Goal: Find specific page/section: Find specific page/section

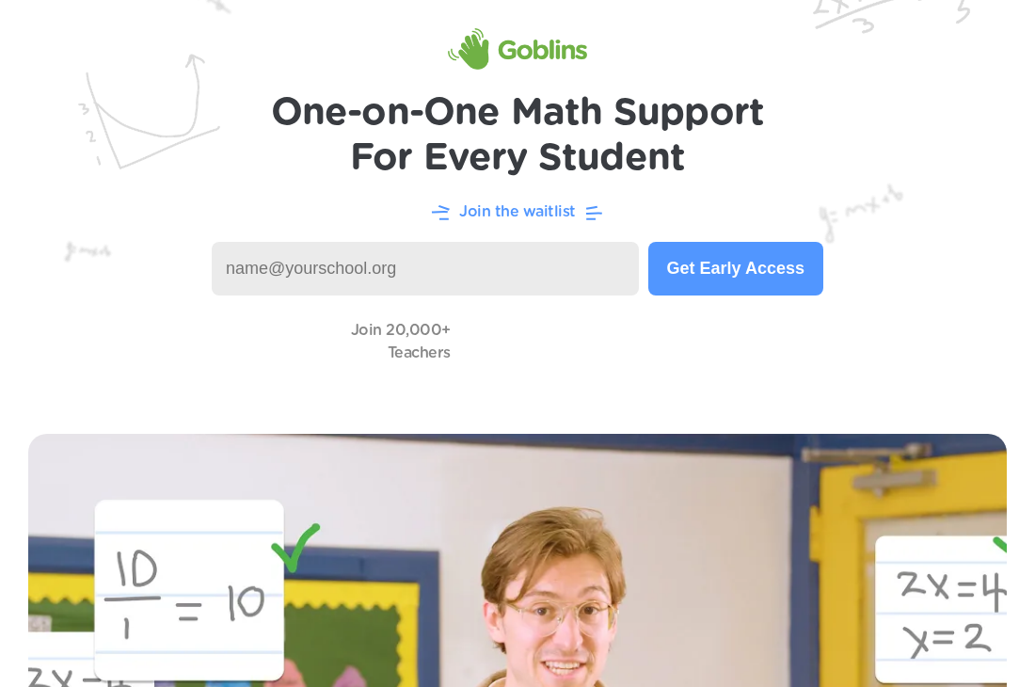
scroll to position [66, 0]
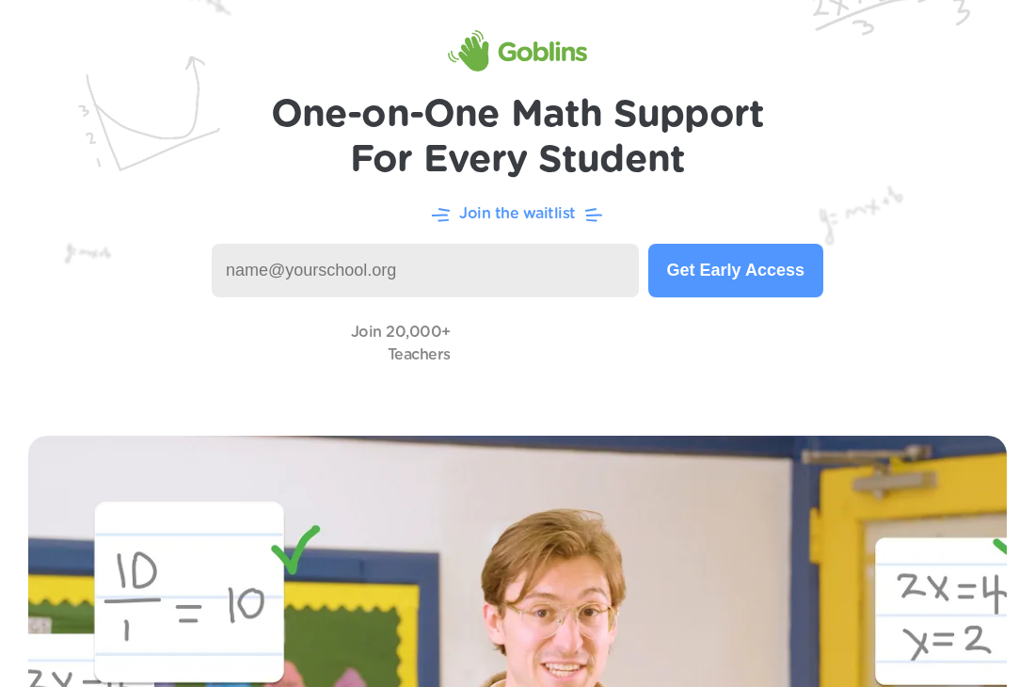
click at [451, 278] on input at bounding box center [425, 271] width 427 height 54
click at [506, 279] on input "y" at bounding box center [425, 271] width 427 height 54
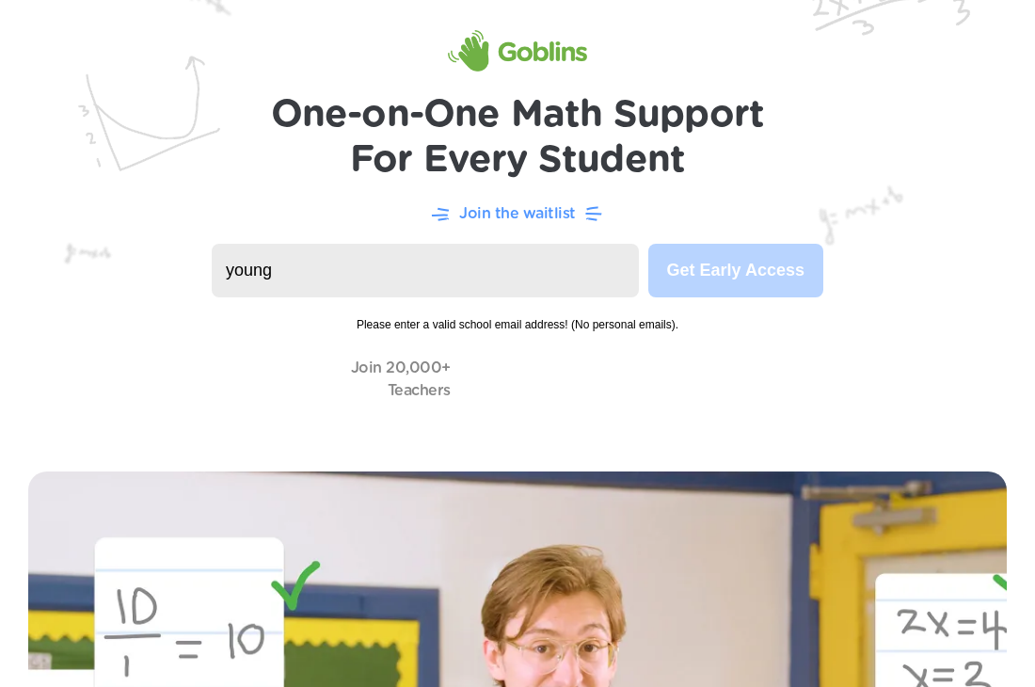
click at [521, 280] on input "young" at bounding box center [425, 271] width 427 height 54
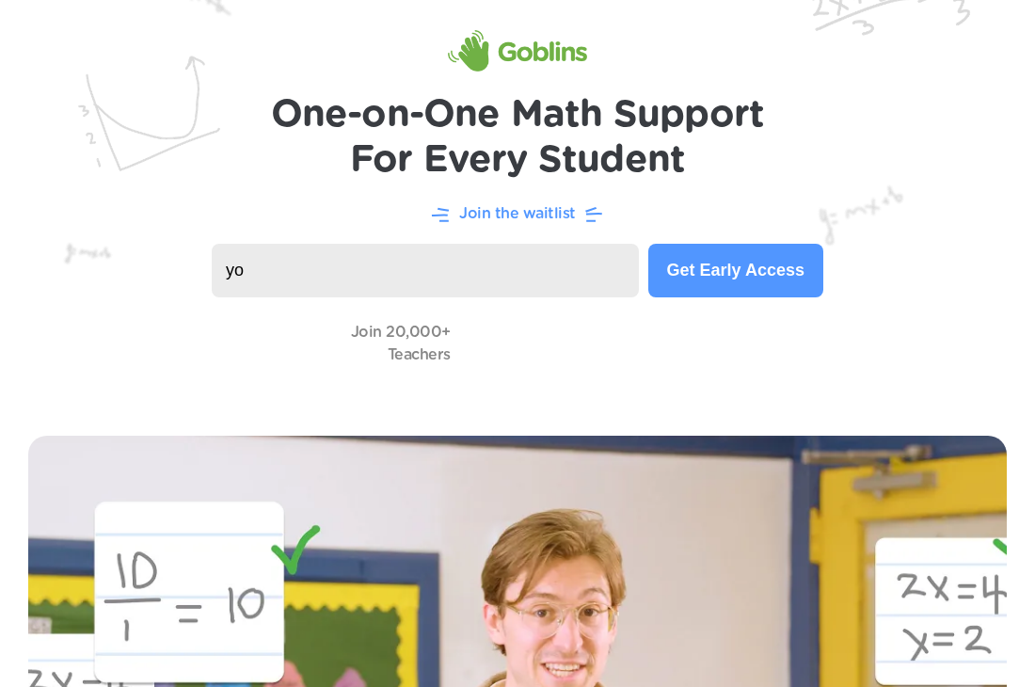
type input "y"
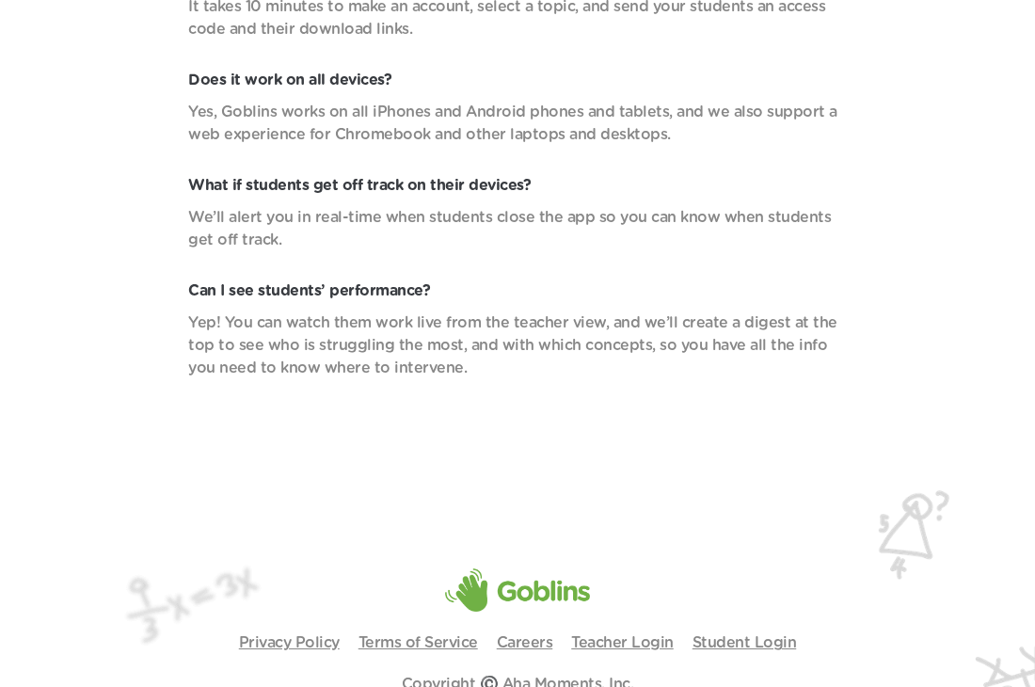
scroll to position [8046, 0]
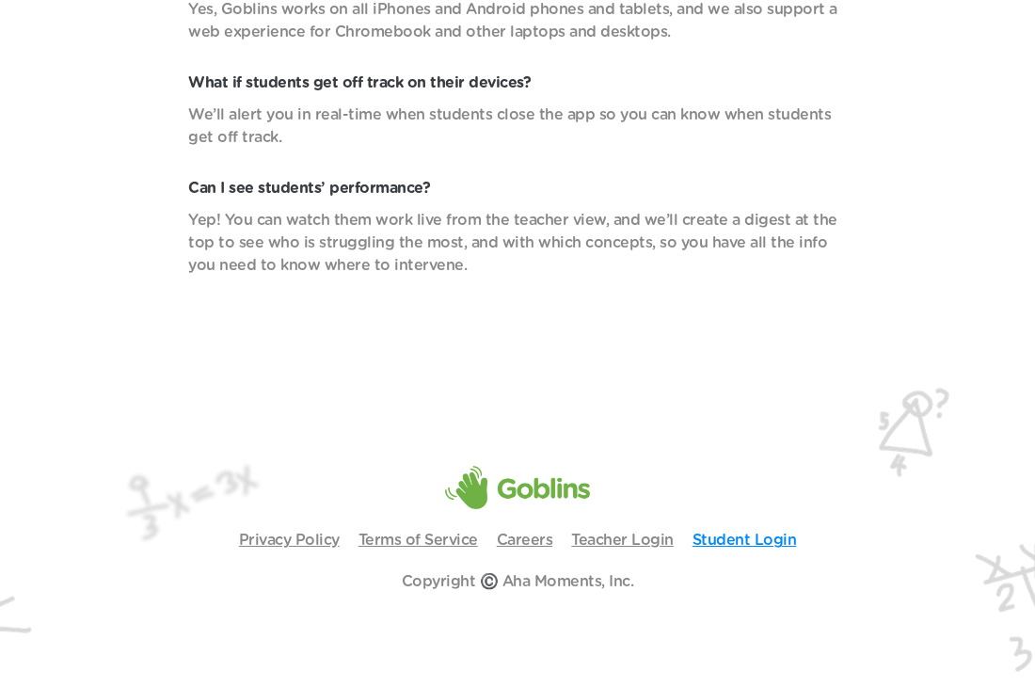
click at [758, 537] on link "Student Login" at bounding box center [745, 540] width 104 height 15
